Goal: Task Accomplishment & Management: Use online tool/utility

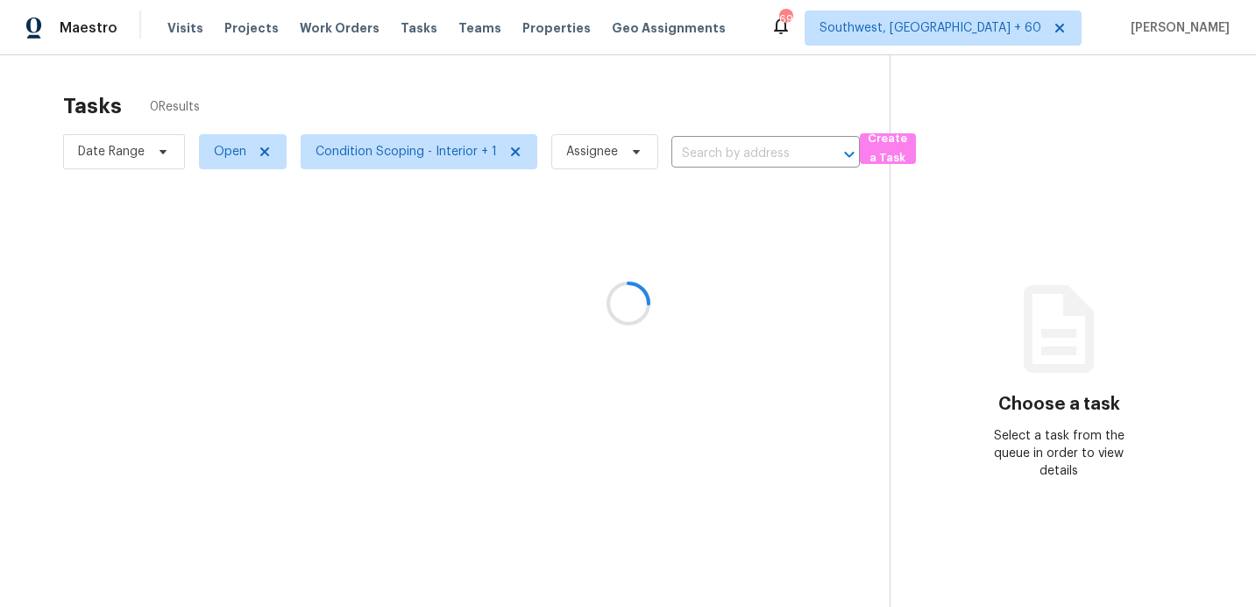
click at [123, 158] on div at bounding box center [628, 303] width 1256 height 607
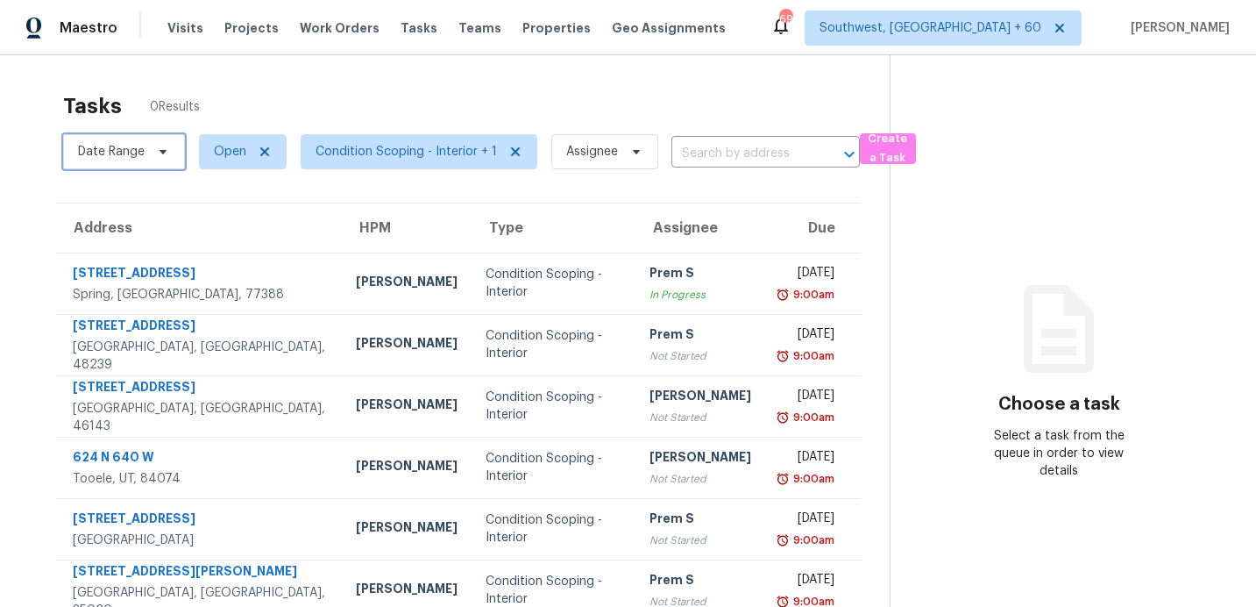
click at [124, 157] on span "Date Range" at bounding box center [111, 152] width 67 height 18
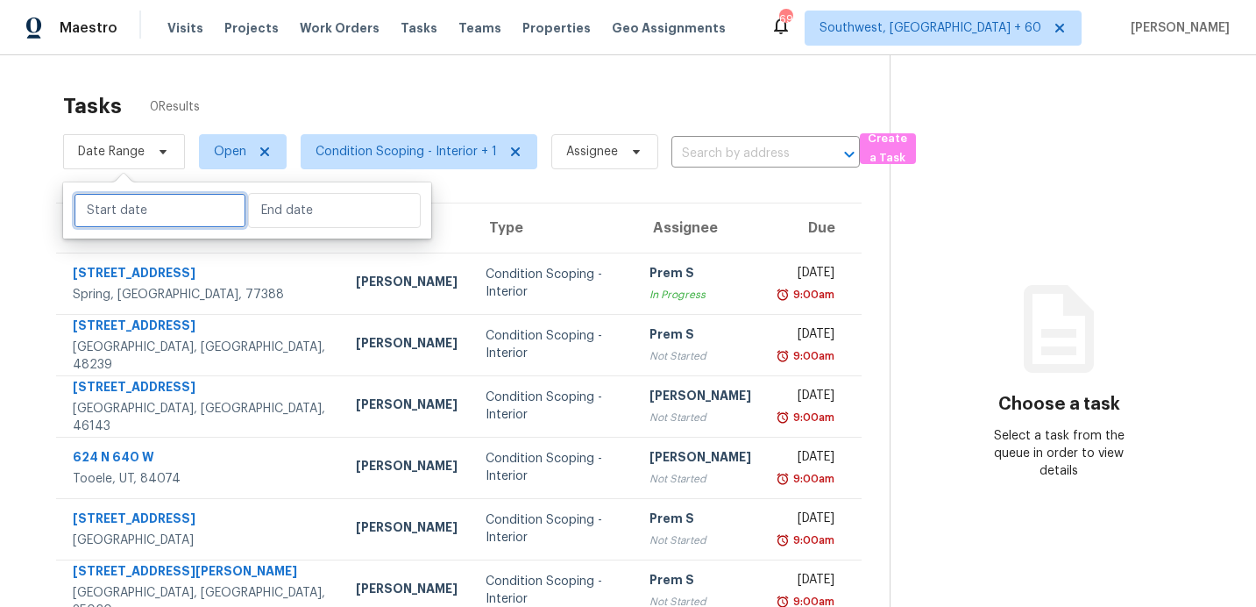
click at [144, 213] on input "text" at bounding box center [160, 210] width 173 height 35
select select "8"
select select "2025"
select select "9"
select select "2025"
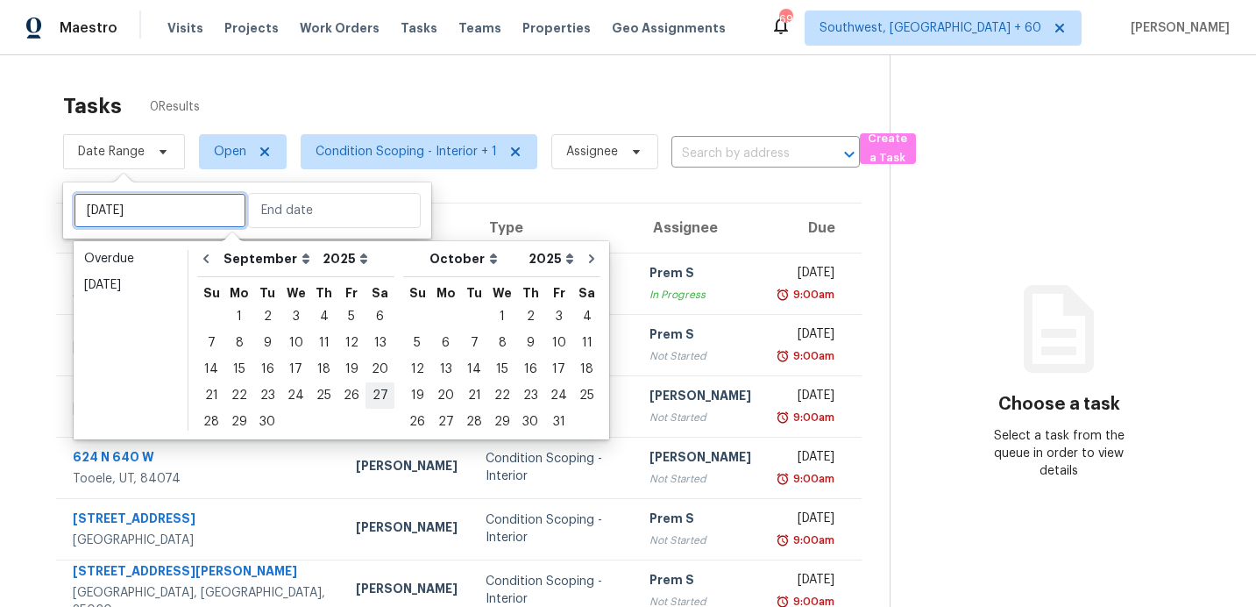
type input "[DATE]"
click at [269, 394] on div "23" at bounding box center [267, 395] width 28 height 25
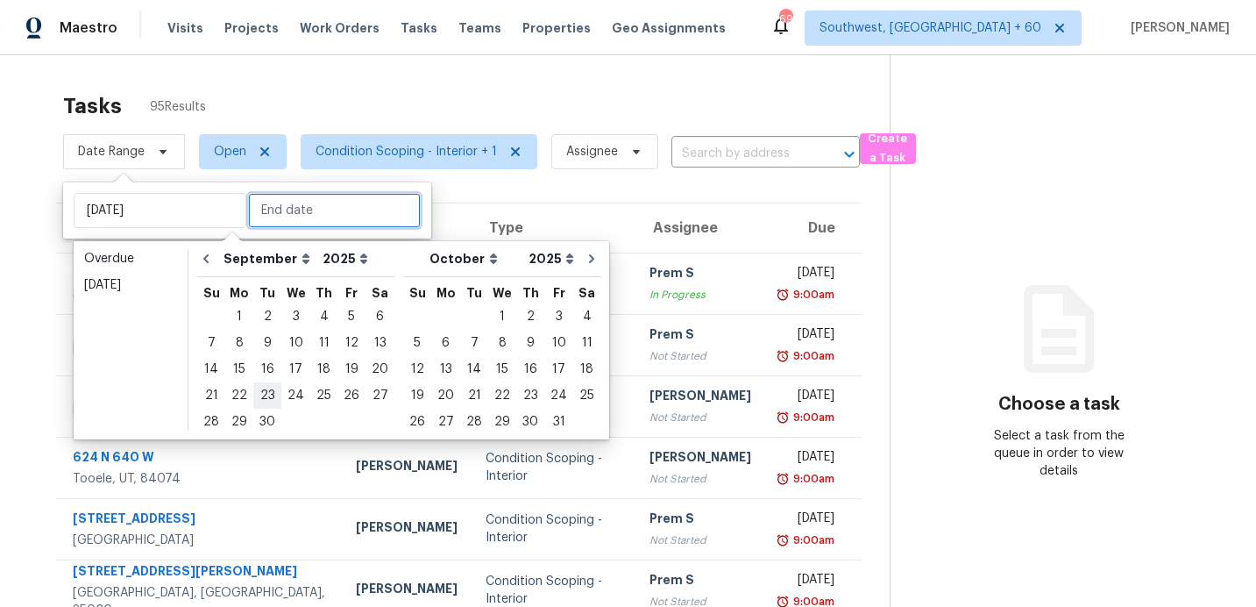
type input "[DATE]"
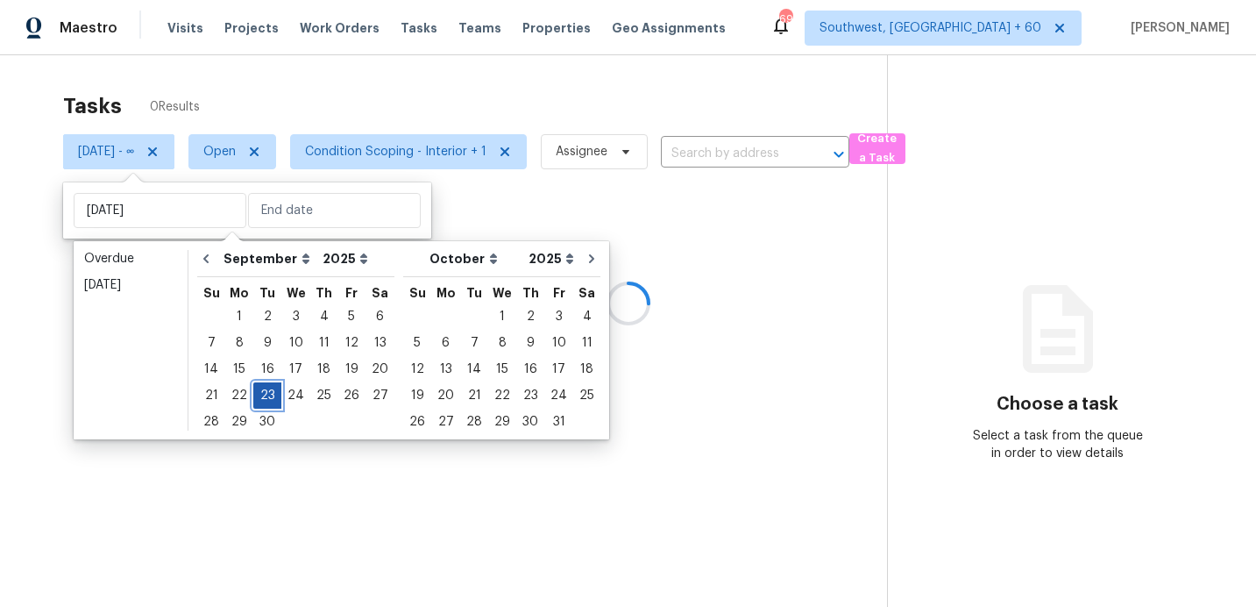
click at [269, 394] on div "23" at bounding box center [267, 395] width 28 height 25
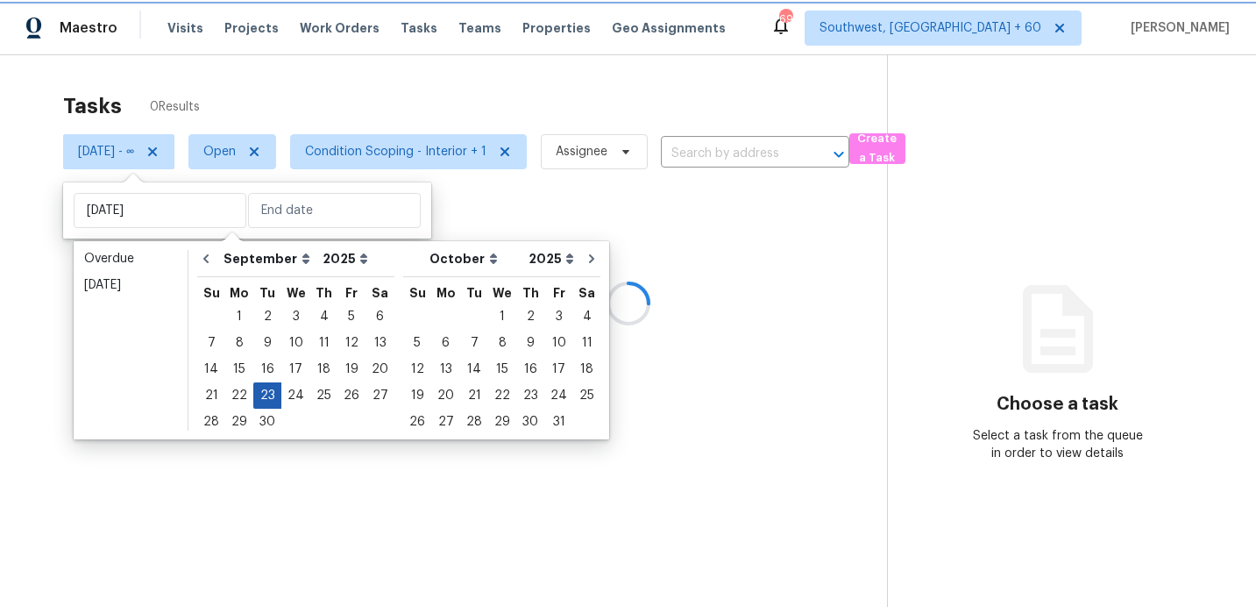
type input "[DATE]"
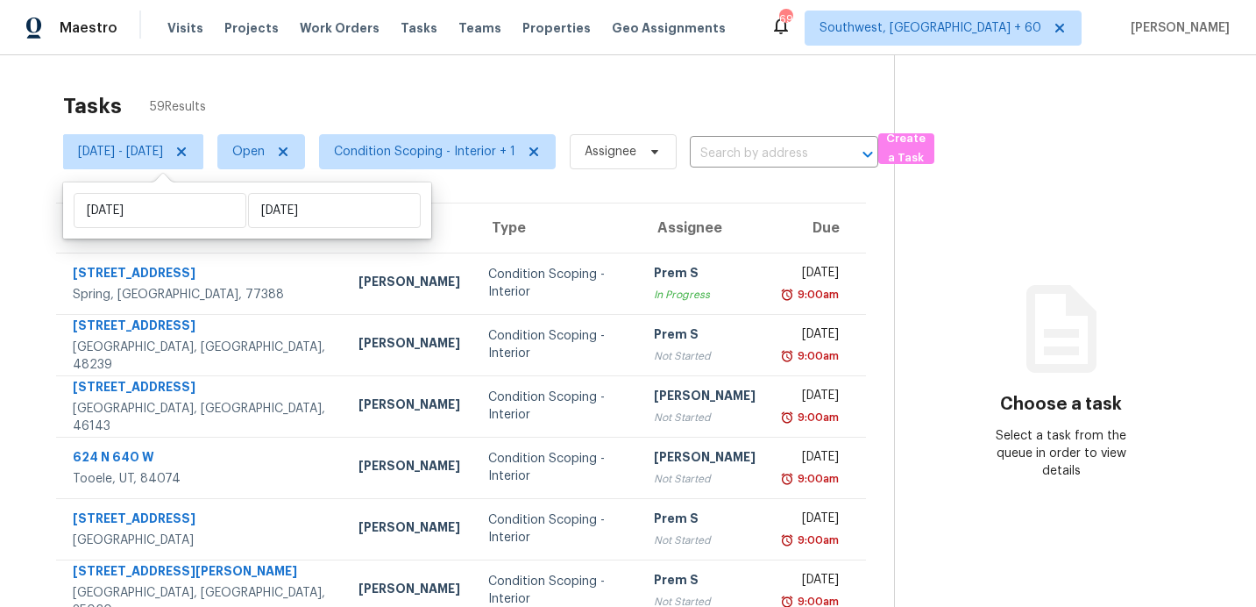
click at [407, 73] on div "Tasks 59 Results [DATE] - [DATE] Open Condition Scoping - Interior + 1 Assignee…" at bounding box center [628, 484] width 1256 height 858
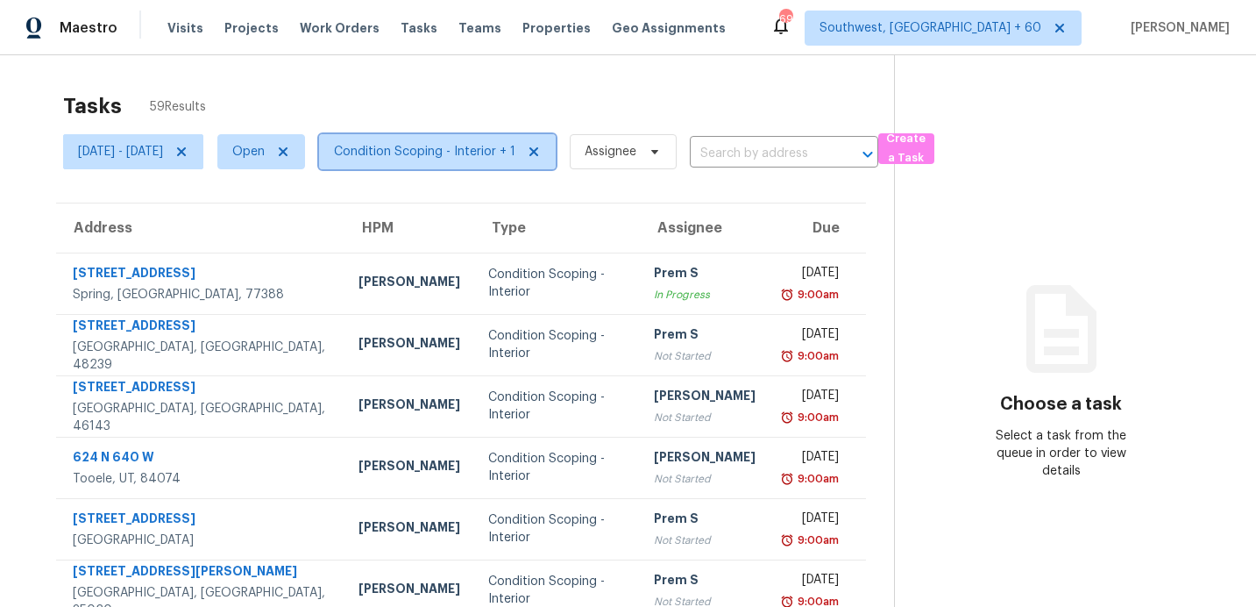
click at [473, 156] on span "Condition Scoping - Interior + 1" at bounding box center [424, 152] width 181 height 18
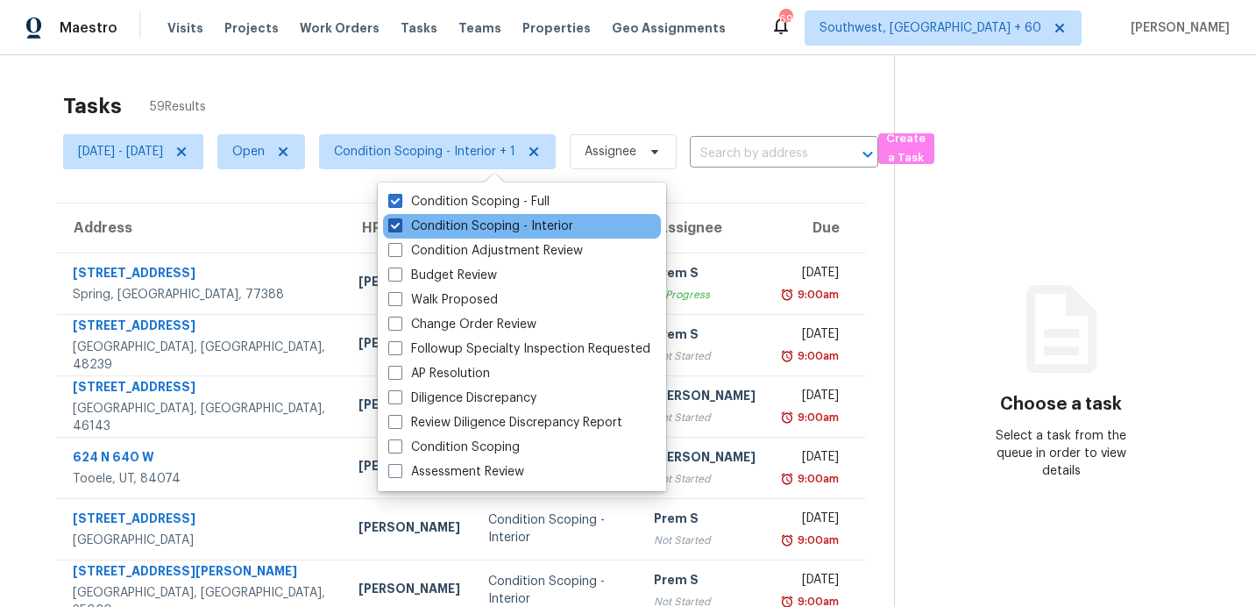
click at [478, 222] on label "Condition Scoping - Interior" at bounding box center [480, 226] width 185 height 18
click at [400, 222] on input "Condition Scoping - Interior" at bounding box center [393, 222] width 11 height 11
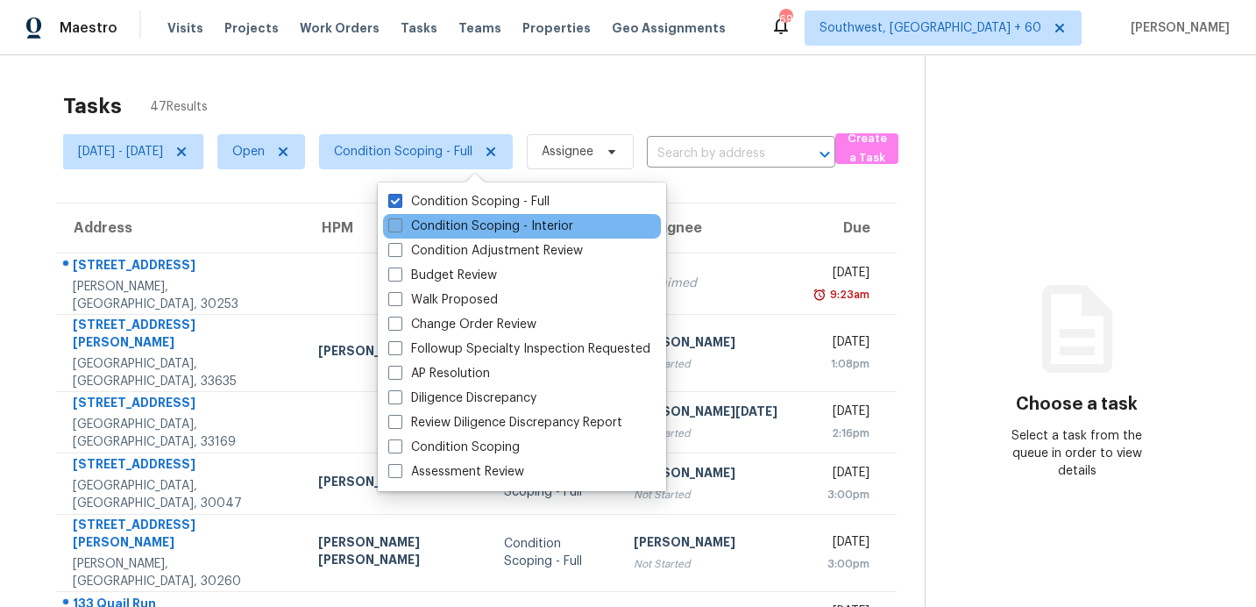
click at [478, 222] on label "Condition Scoping - Interior" at bounding box center [480, 226] width 185 height 18
click at [400, 222] on input "Condition Scoping - Interior" at bounding box center [393, 222] width 11 height 11
checkbox input "true"
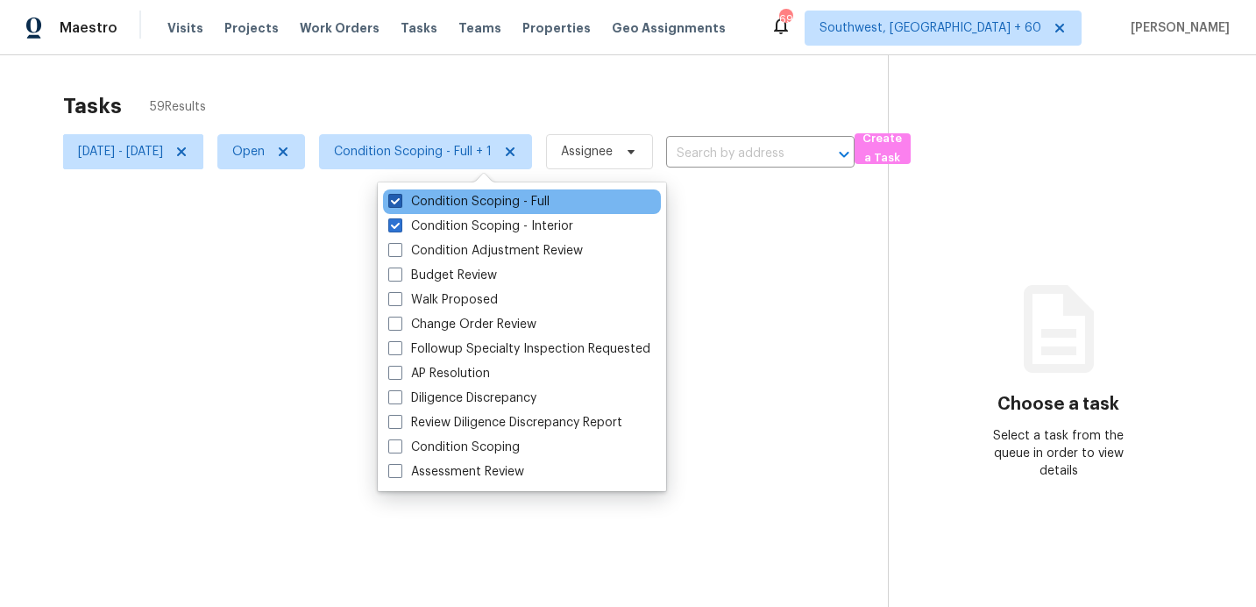
click at [473, 196] on label "Condition Scoping - Full" at bounding box center [468, 202] width 161 height 18
click at [400, 196] on input "Condition Scoping - Full" at bounding box center [393, 198] width 11 height 11
click at [473, 196] on label "Condition Scoping - Full" at bounding box center [468, 202] width 161 height 18
click at [400, 196] on input "Condition Scoping - Full" at bounding box center [393, 198] width 11 height 11
checkbox input "true"
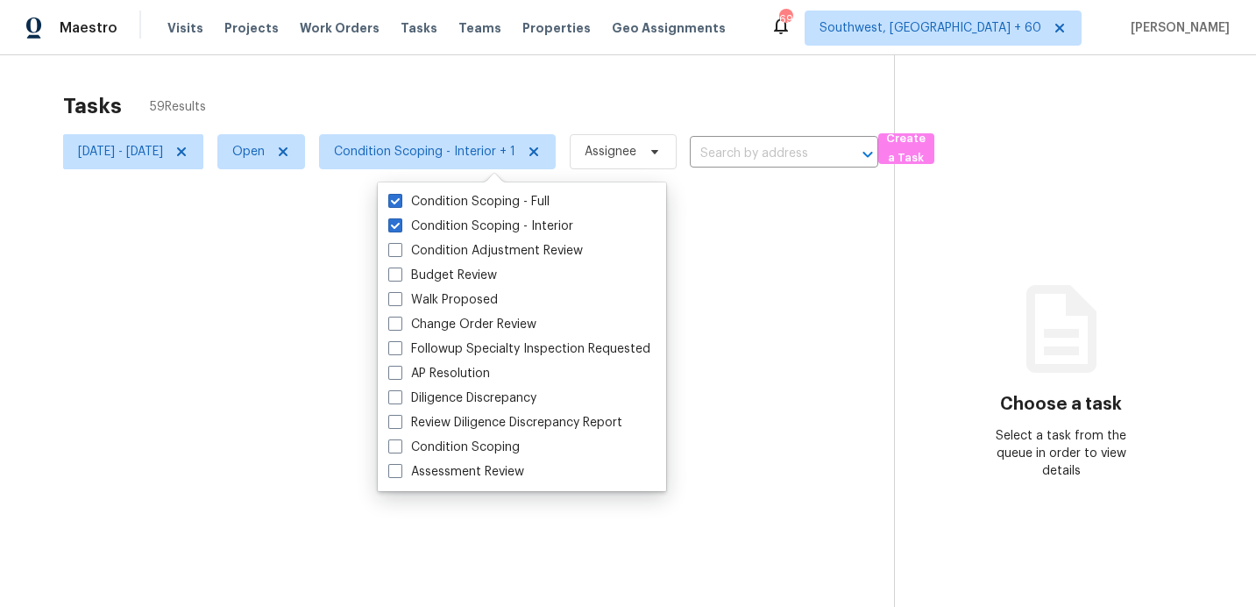
click at [447, 115] on div at bounding box center [628, 303] width 1256 height 607
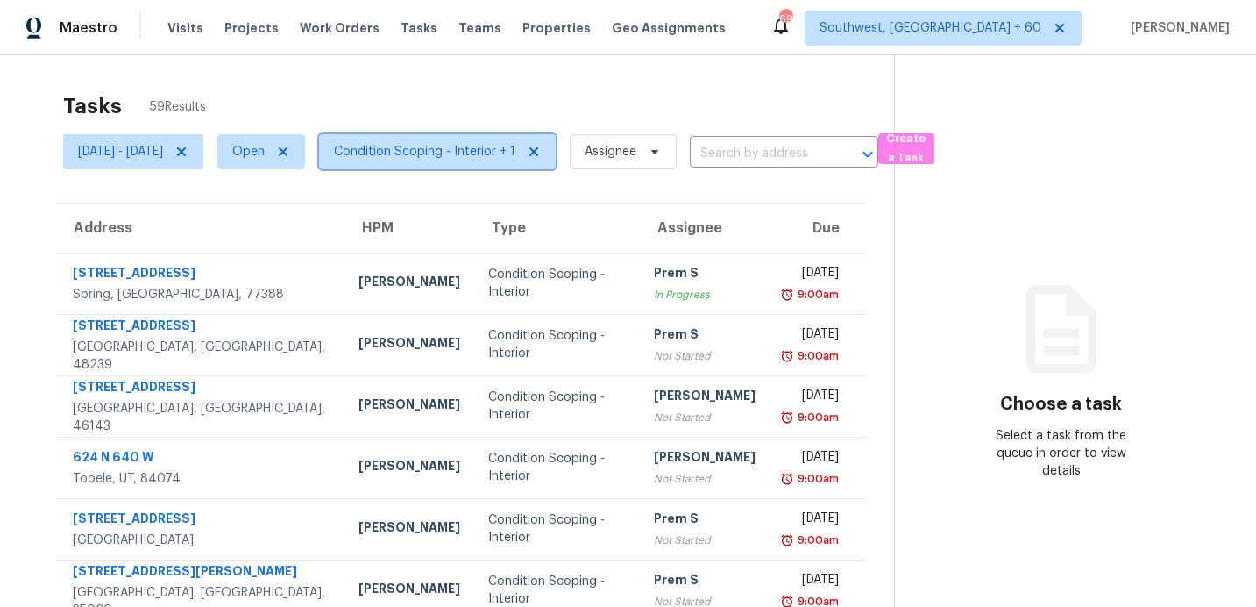
click at [442, 154] on span "Condition Scoping - Interior + 1" at bounding box center [424, 152] width 181 height 18
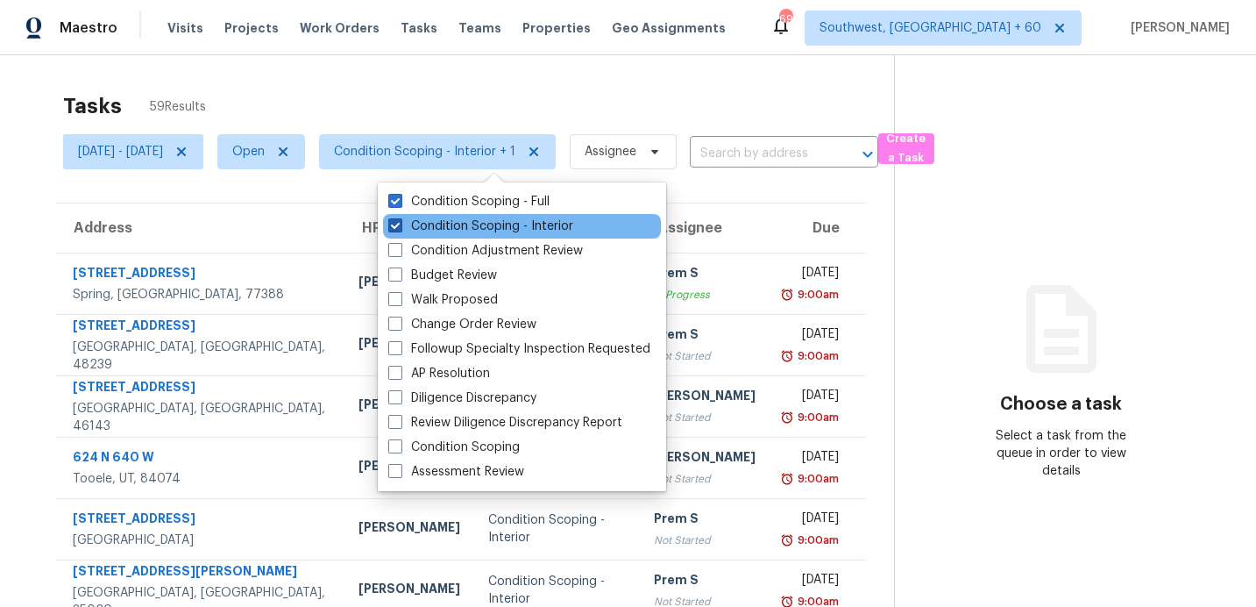
click at [465, 229] on label "Condition Scoping - Interior" at bounding box center [480, 226] width 185 height 18
click at [400, 229] on input "Condition Scoping - Interior" at bounding box center [393, 222] width 11 height 11
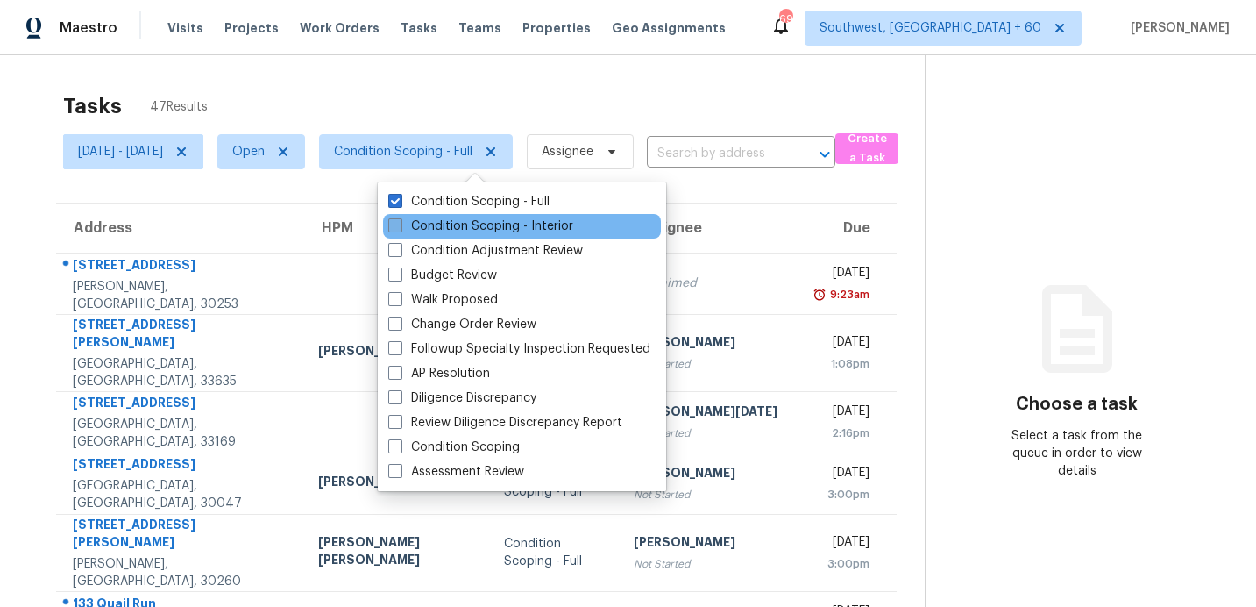
click at [489, 223] on label "Condition Scoping - Interior" at bounding box center [480, 226] width 185 height 18
click at [400, 223] on input "Condition Scoping - Interior" at bounding box center [393, 222] width 11 height 11
checkbox input "true"
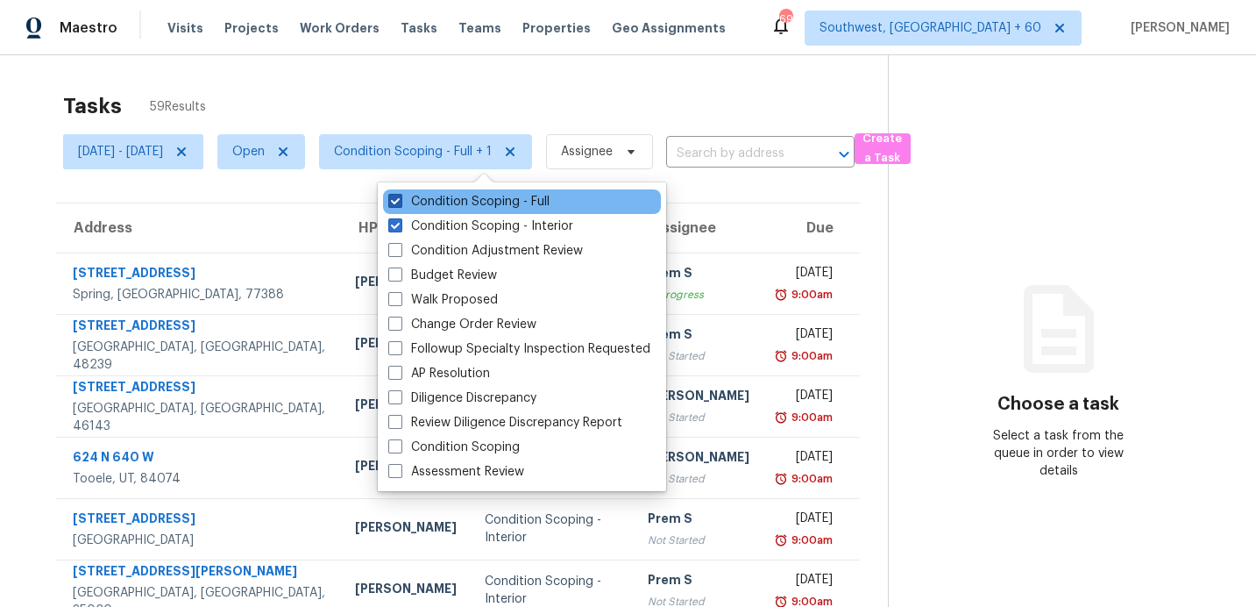
click at [489, 204] on label "Condition Scoping - Full" at bounding box center [468, 202] width 161 height 18
click at [400, 204] on input "Condition Scoping - Full" at bounding box center [393, 198] width 11 height 11
checkbox input "false"
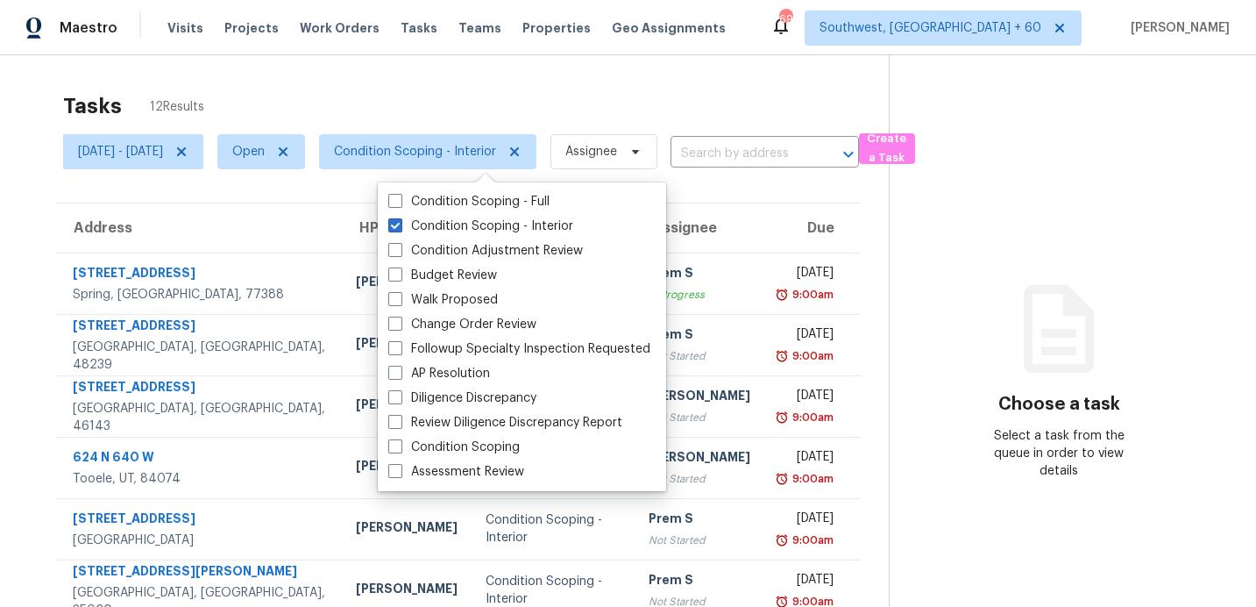
click at [500, 105] on div "Tasks 12 Results" at bounding box center [476, 106] width 826 height 46
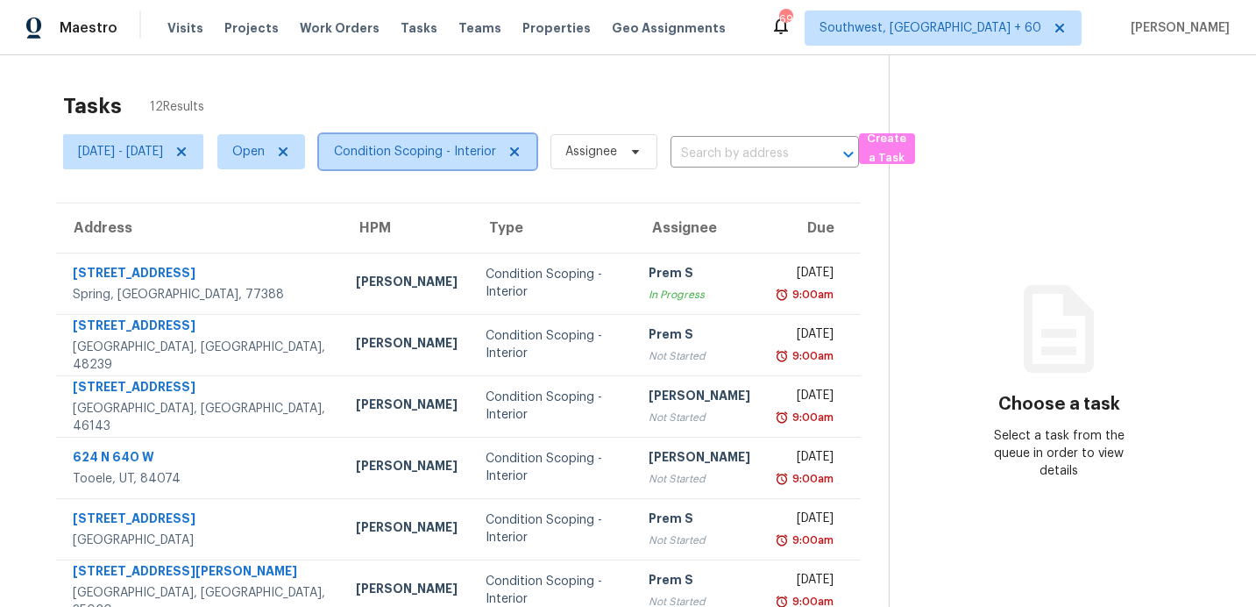
click at [477, 151] on span "Condition Scoping - Interior" at bounding box center [415, 152] width 162 height 18
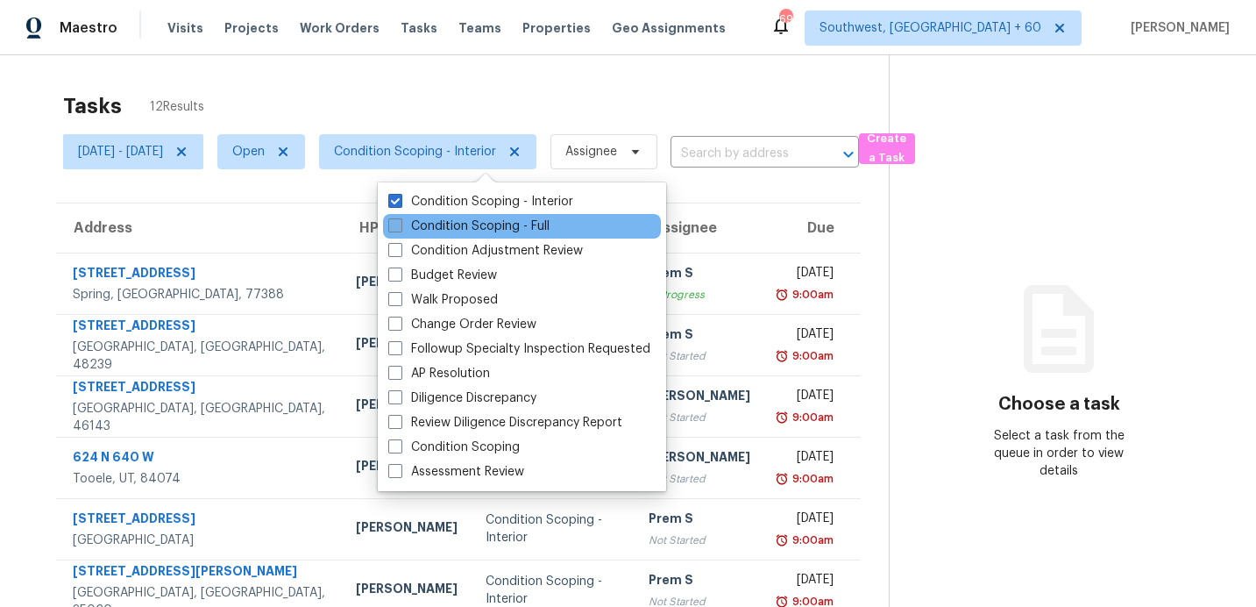
click at [467, 221] on label "Condition Scoping - Full" at bounding box center [468, 226] width 161 height 18
click at [400, 221] on input "Condition Scoping - Full" at bounding box center [393, 222] width 11 height 11
checkbox input "true"
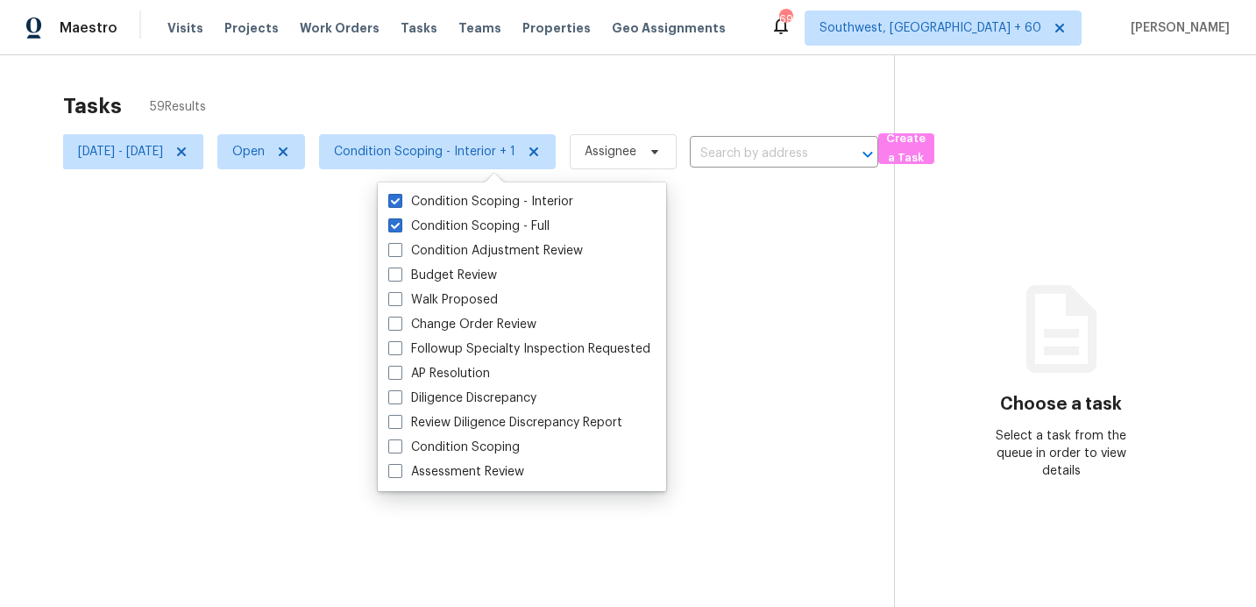
click at [473, 95] on div at bounding box center [628, 303] width 1256 height 607
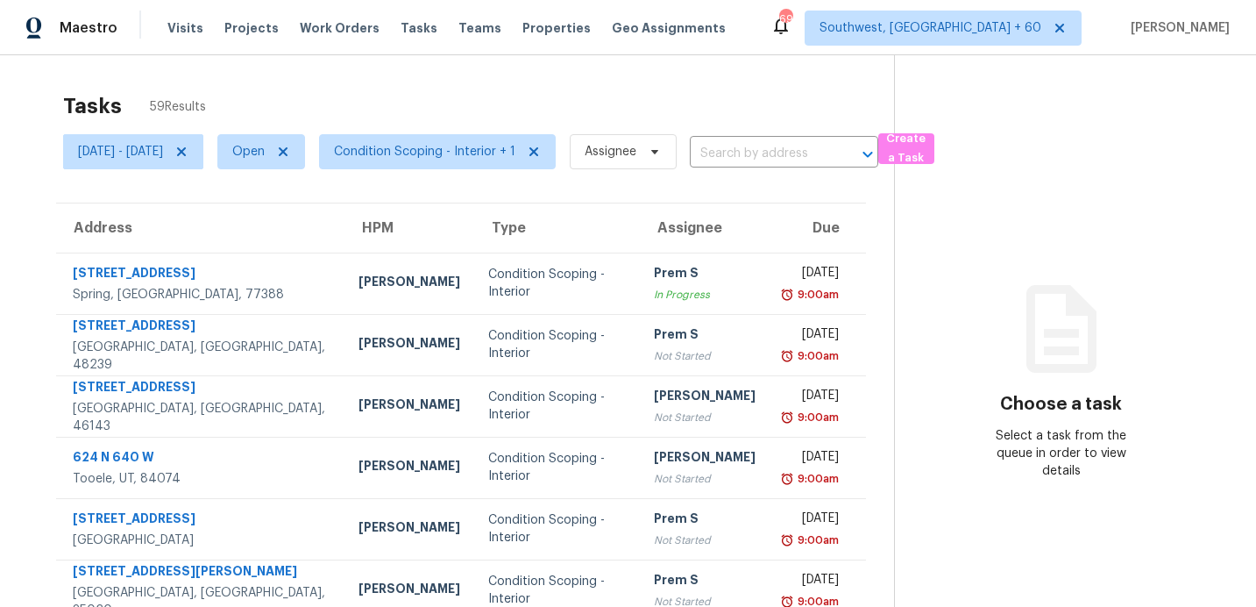
click at [605, 95] on div "Tasks 59 Results" at bounding box center [478, 106] width 831 height 46
click at [491, 156] on span "Condition Scoping - Interior + 1" at bounding box center [424, 152] width 181 height 18
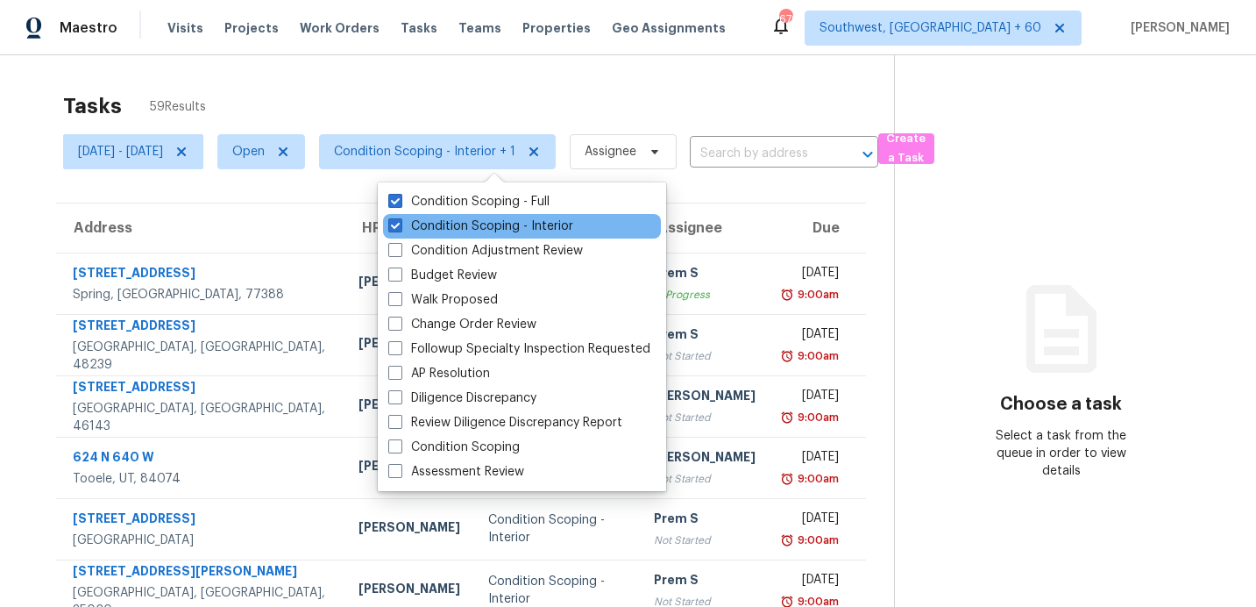
click at [504, 236] on div "Condition Scoping - Interior" at bounding box center [522, 226] width 278 height 25
click at [512, 225] on label "Condition Scoping - Interior" at bounding box center [480, 226] width 185 height 18
click at [400, 225] on input "Condition Scoping - Interior" at bounding box center [393, 222] width 11 height 11
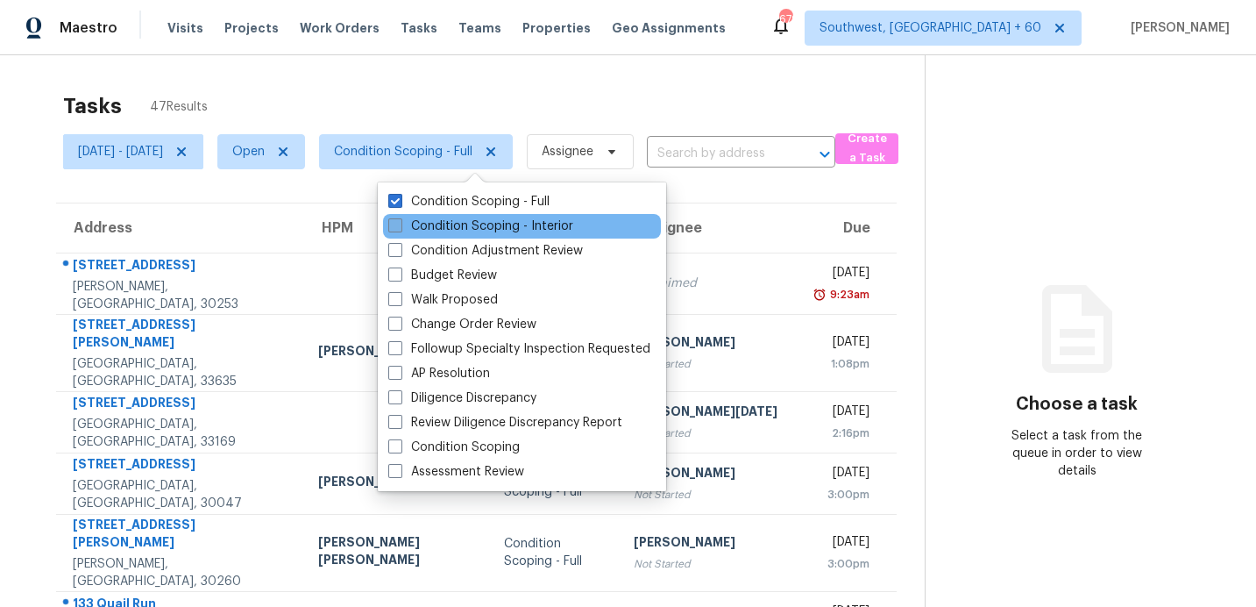
click at [512, 225] on label "Condition Scoping - Interior" at bounding box center [480, 226] width 185 height 18
click at [400, 225] on input "Condition Scoping - Interior" at bounding box center [393, 222] width 11 height 11
checkbox input "true"
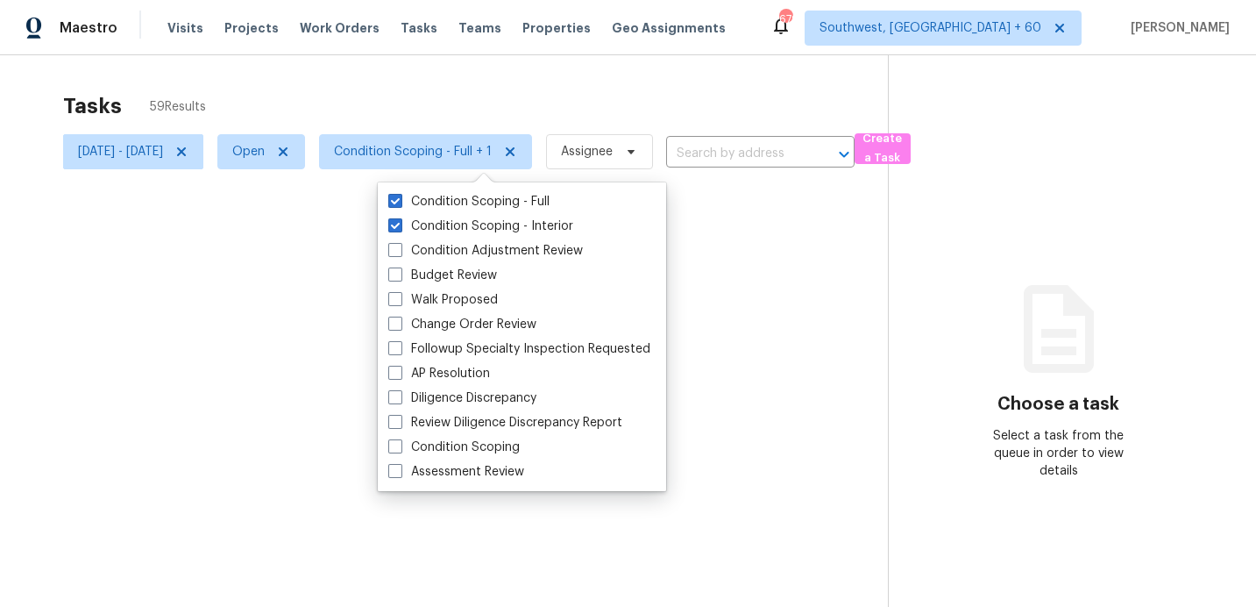
click at [520, 72] on div at bounding box center [628, 303] width 1256 height 607
